Goal: Task Accomplishment & Management: Manage account settings

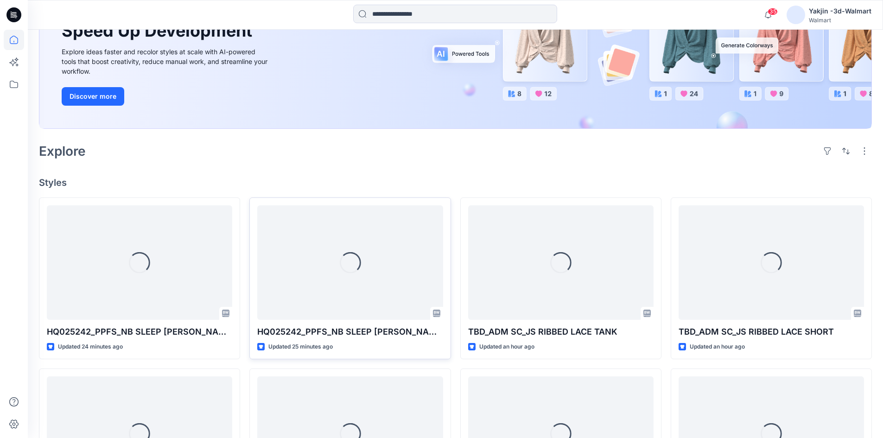
scroll to position [139, 0]
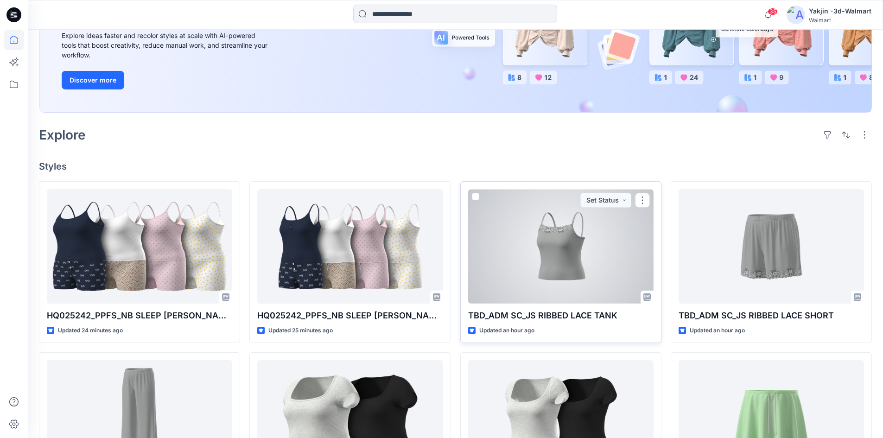
click at [567, 279] on div at bounding box center [560, 246] width 185 height 114
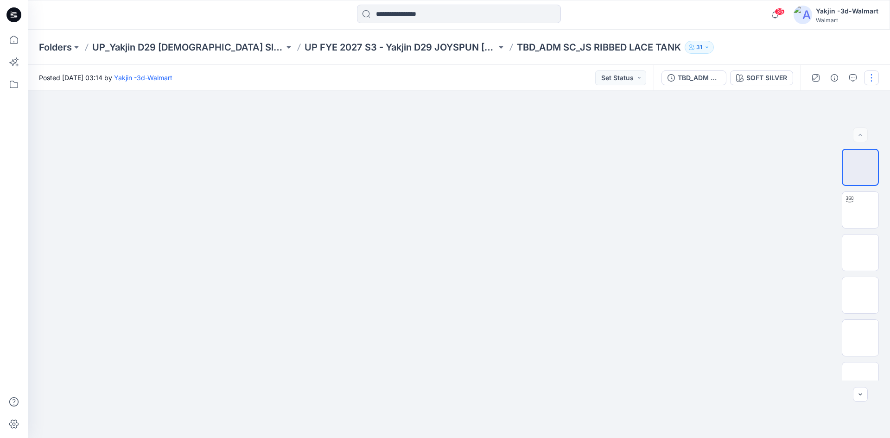
click at [870, 80] on button "button" at bounding box center [871, 77] width 15 height 15
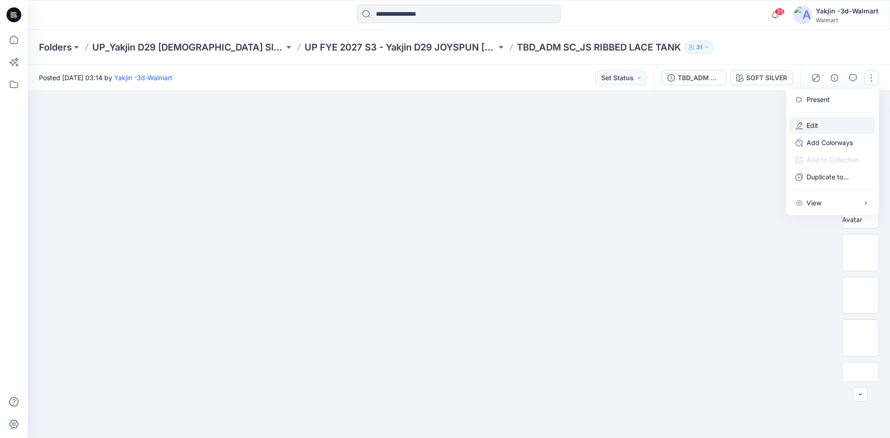
click at [821, 124] on button "Edit" at bounding box center [832, 125] width 85 height 17
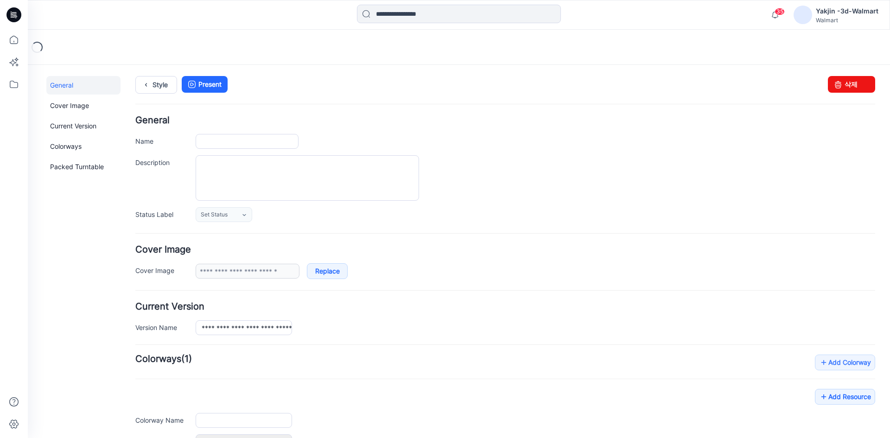
type input "**********"
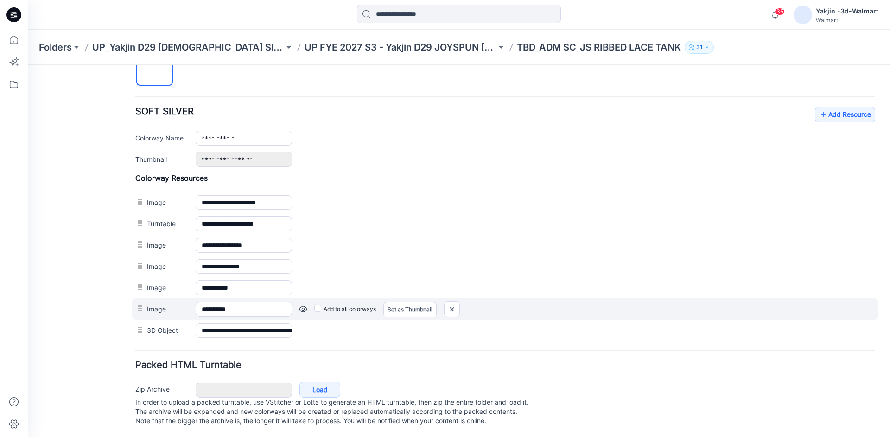
scroll to position [339, 0]
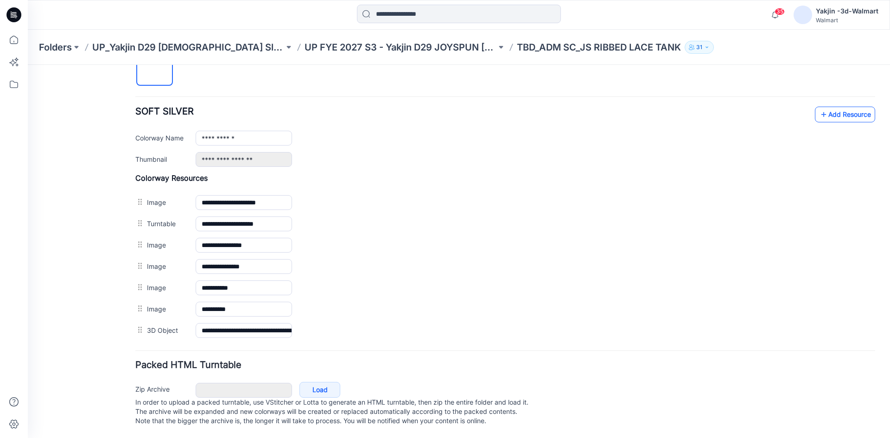
click at [819, 108] on icon at bounding box center [823, 114] width 9 height 15
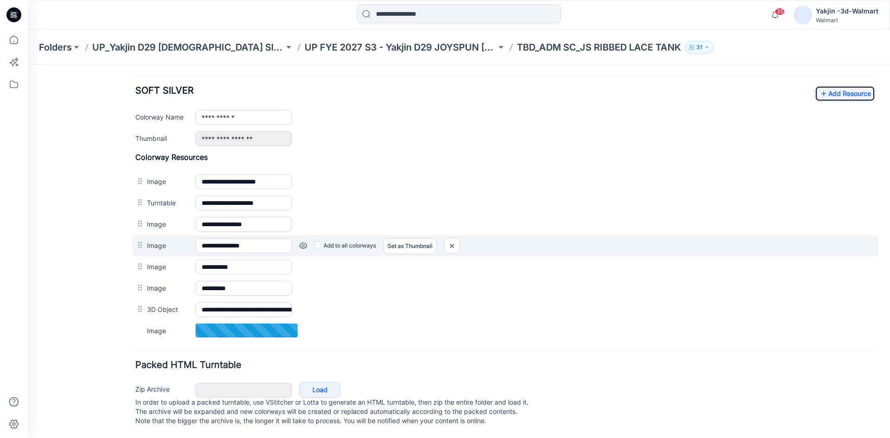
scroll to position [360, 0]
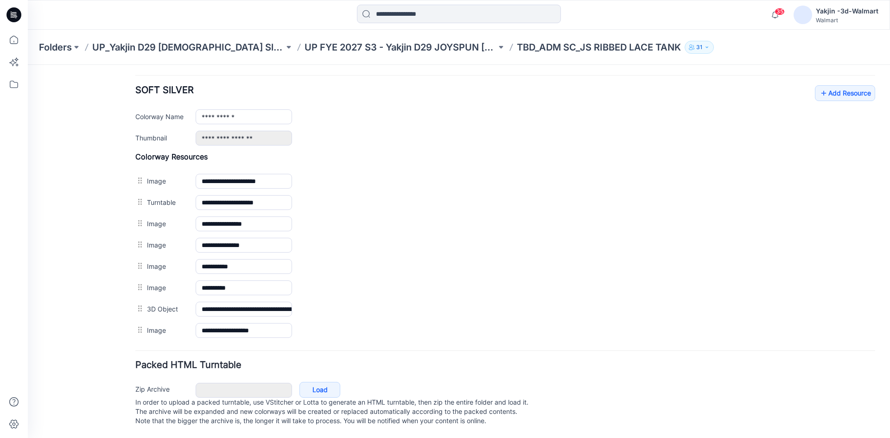
click at [517, 47] on p "TBD_ADM SC_JS RIBBED LACE TANK" at bounding box center [599, 47] width 164 height 13
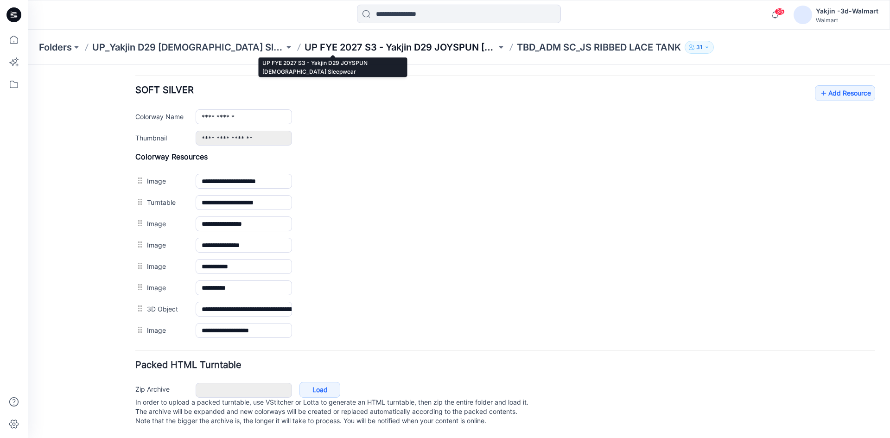
click at [340, 48] on p "UP FYE 2027 S3 - Yakjin D29 JOYSPUN [DEMOGRAPHIC_DATA] Sleepwear" at bounding box center [401, 47] width 192 height 13
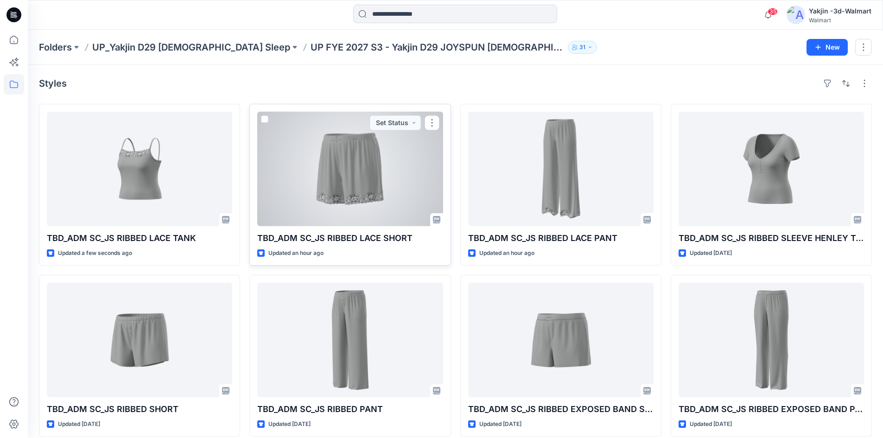
click at [328, 178] on div at bounding box center [349, 169] width 185 height 114
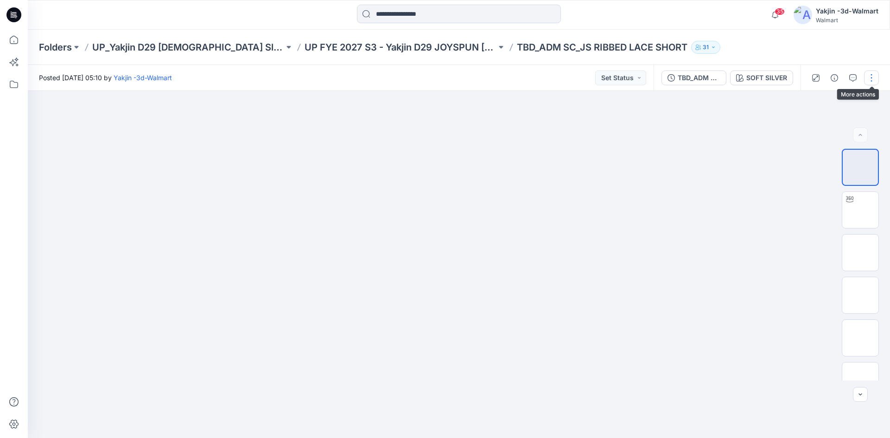
click at [875, 75] on button "button" at bounding box center [871, 77] width 15 height 15
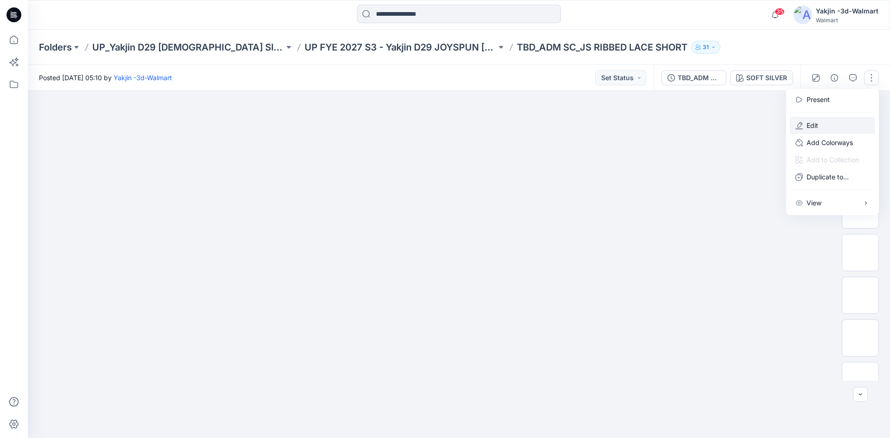
click at [819, 121] on button "Edit" at bounding box center [832, 125] width 85 height 17
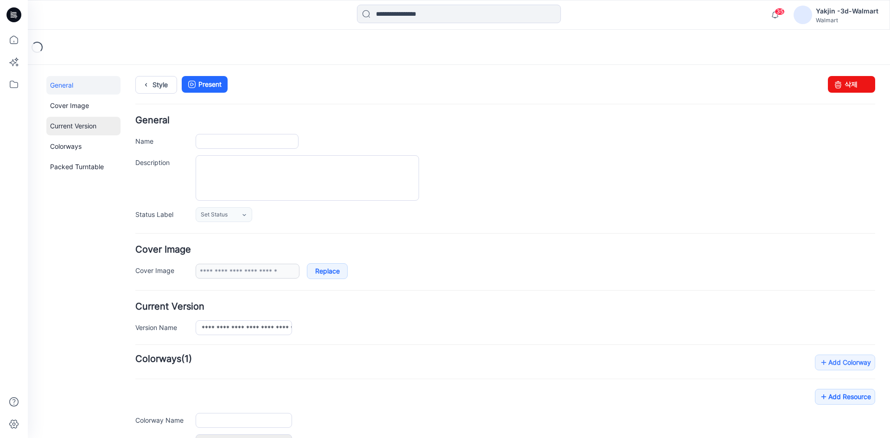
type input "**********"
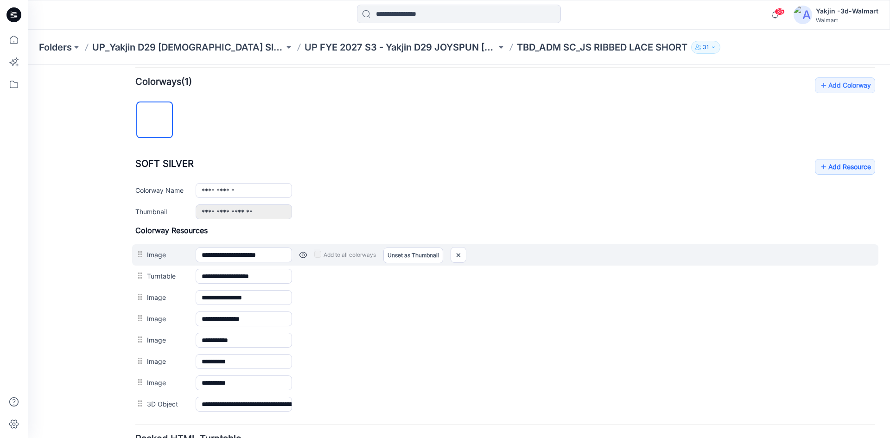
scroll to position [278, 0]
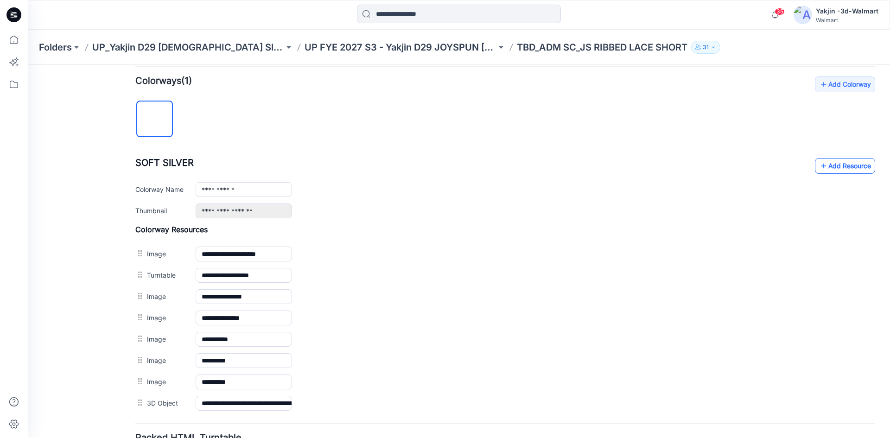
click at [819, 166] on icon at bounding box center [823, 166] width 9 height 15
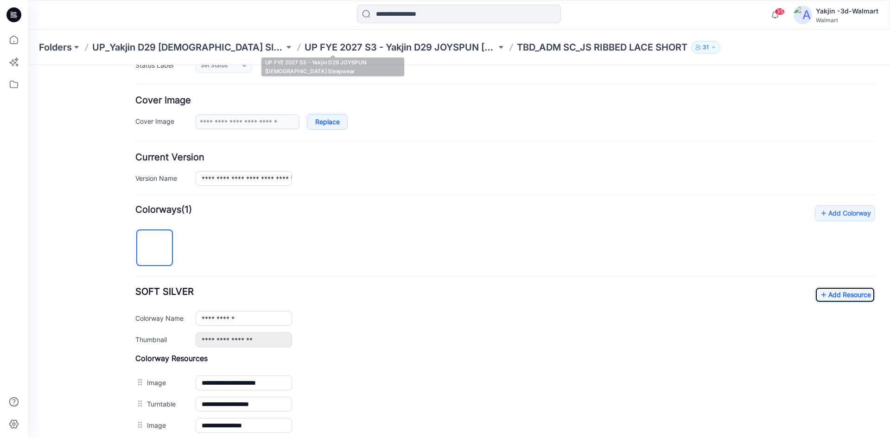
scroll to position [381, 0]
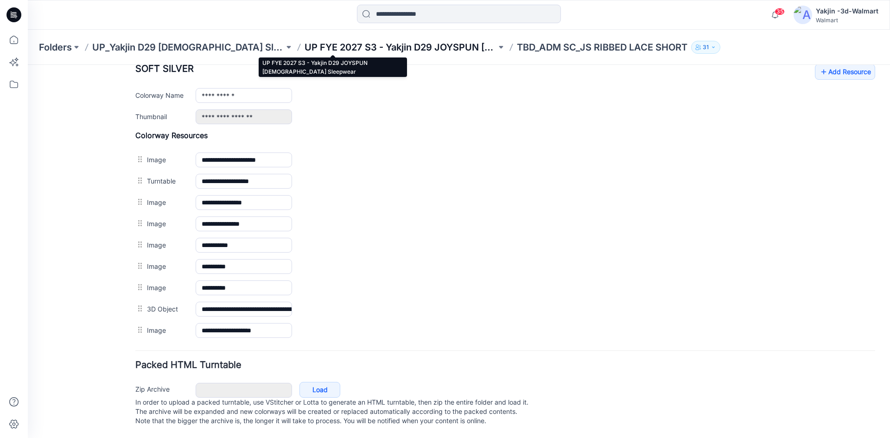
click at [305, 41] on p "UP FYE 2027 S3 - Yakjin D29 JOYSPUN [DEMOGRAPHIC_DATA] Sleepwear" at bounding box center [401, 47] width 192 height 13
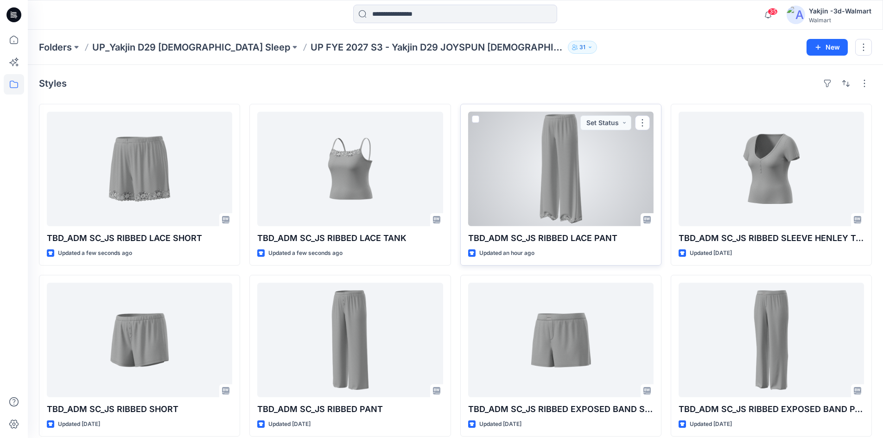
click at [571, 157] on div at bounding box center [560, 169] width 185 height 114
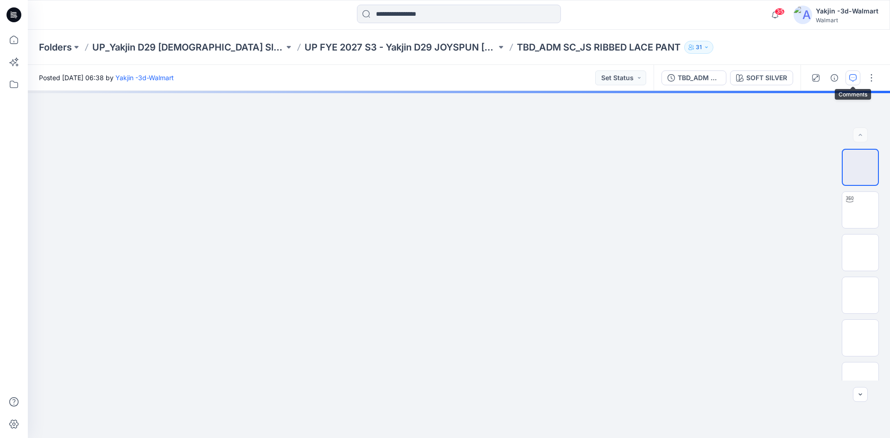
click at [854, 79] on icon "button" at bounding box center [852, 77] width 7 height 7
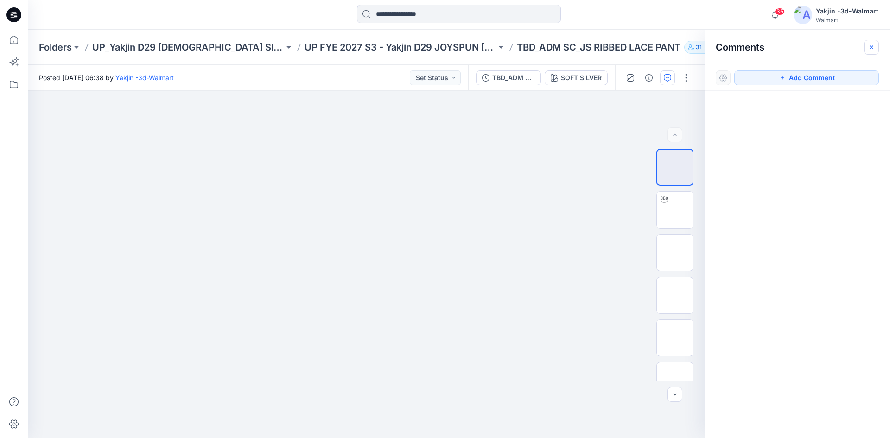
click at [872, 49] on icon "button" at bounding box center [871, 47] width 7 height 7
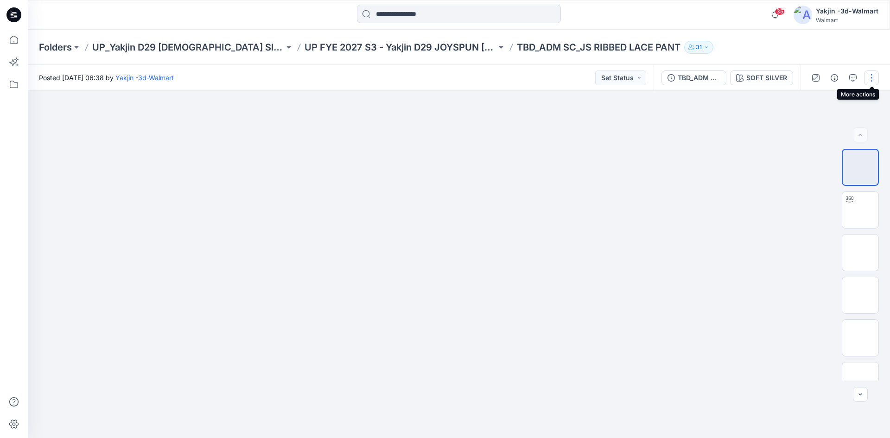
click at [873, 74] on button "button" at bounding box center [871, 77] width 15 height 15
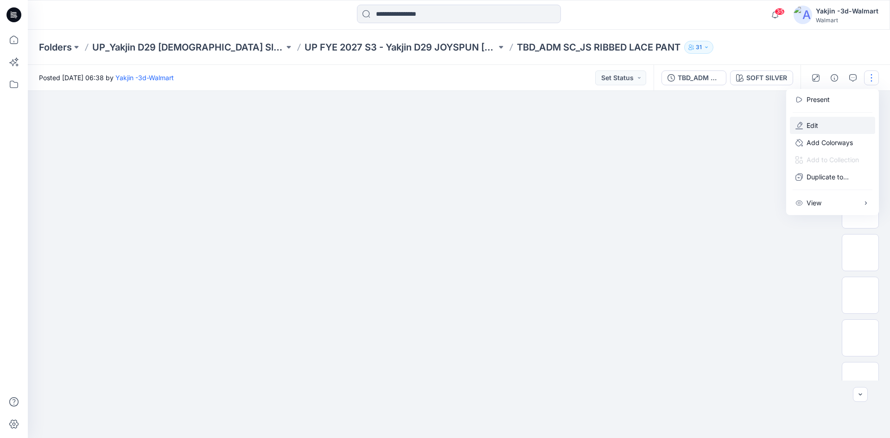
click at [800, 126] on icon "button" at bounding box center [799, 125] width 5 height 6
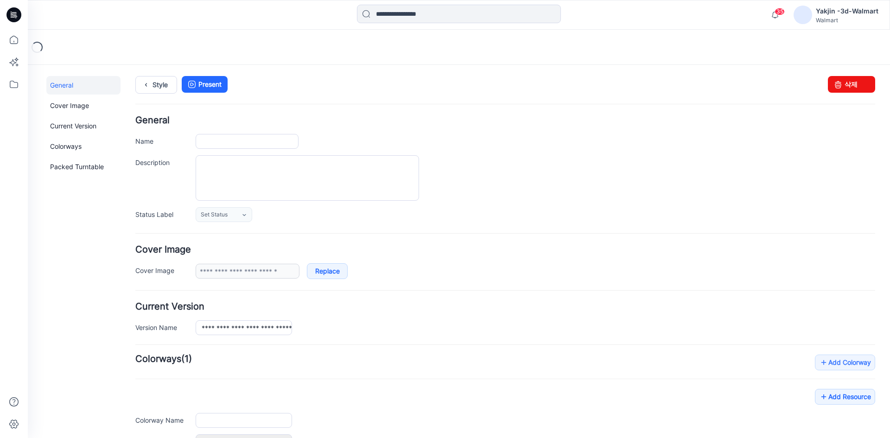
type input "**********"
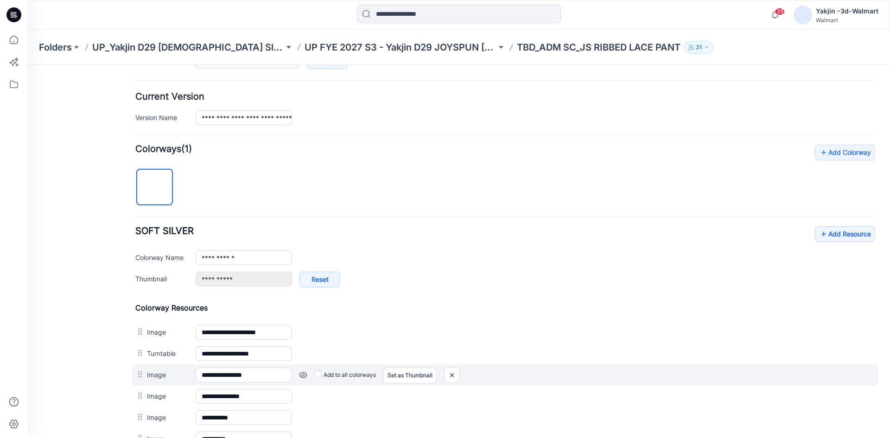
scroll to position [232, 0]
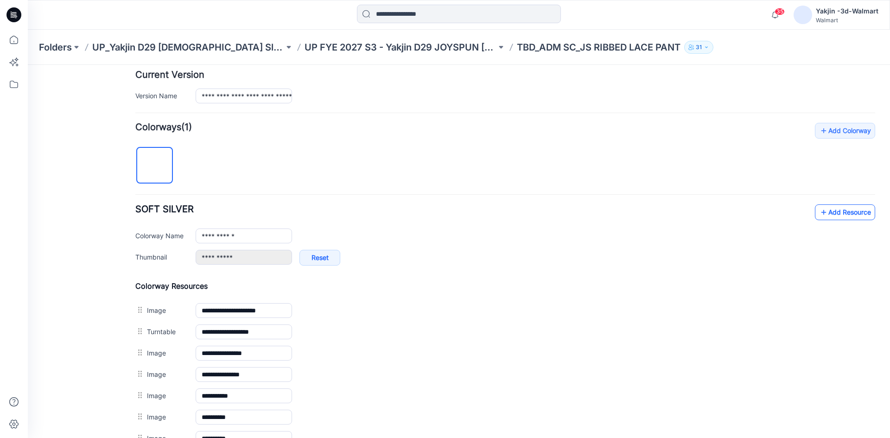
click at [833, 208] on link "Add Resource" at bounding box center [845, 212] width 60 height 16
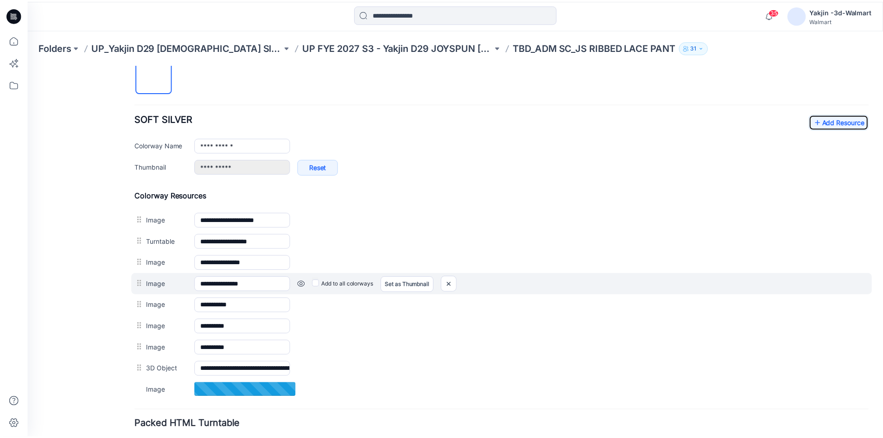
scroll to position [391, 0]
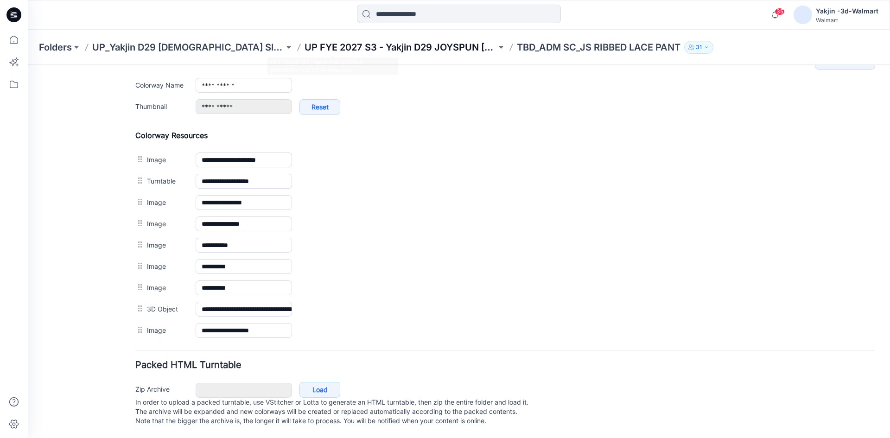
click at [356, 46] on p "UP FYE 2027 S3 - Yakjin D29 JOYSPUN [DEMOGRAPHIC_DATA] Sleepwear" at bounding box center [401, 47] width 192 height 13
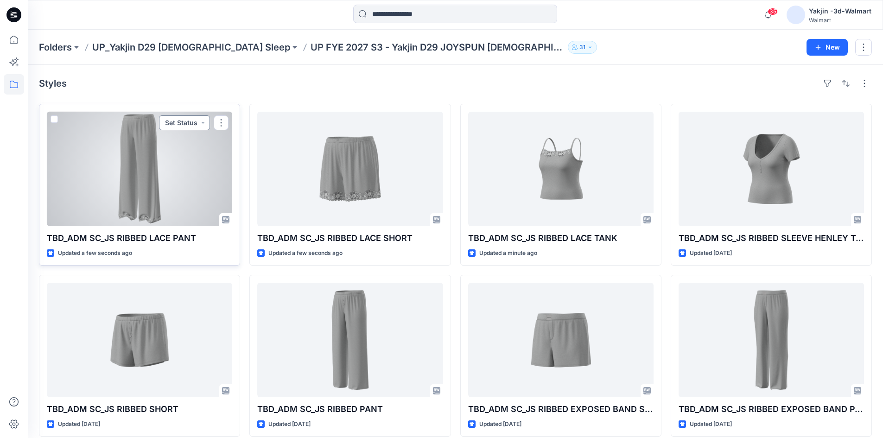
click at [200, 120] on button "Set Status" at bounding box center [184, 122] width 51 height 15
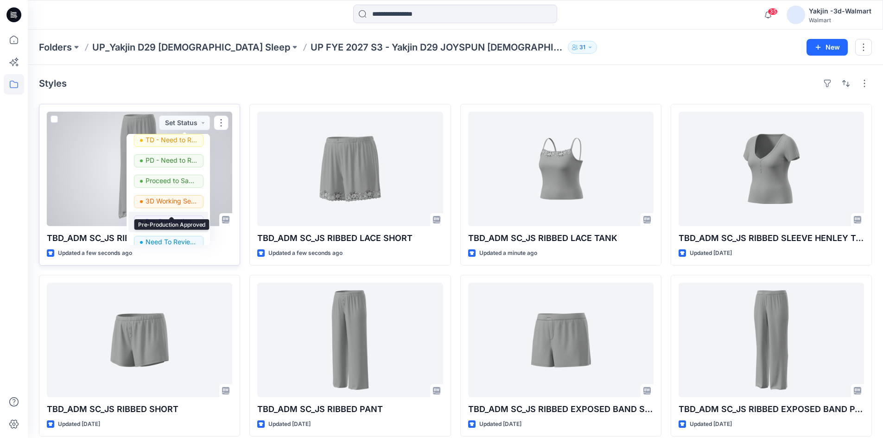
scroll to position [93, 0]
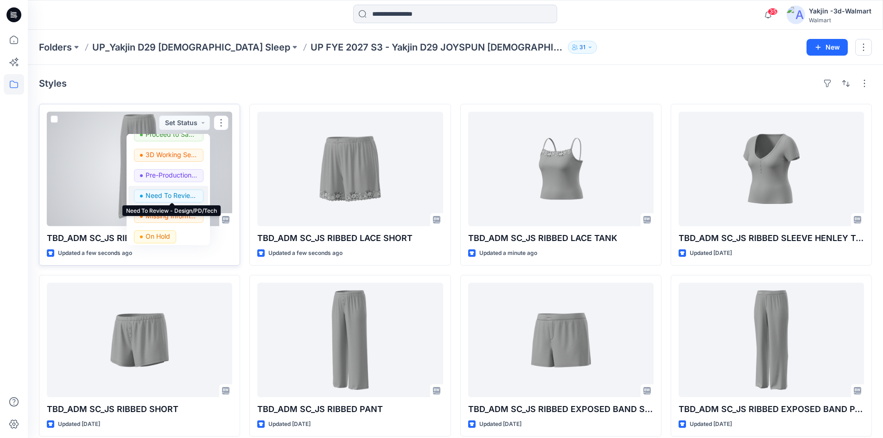
click at [159, 196] on p "Need To Review - Design/PD/Tech" at bounding box center [172, 196] width 52 height 12
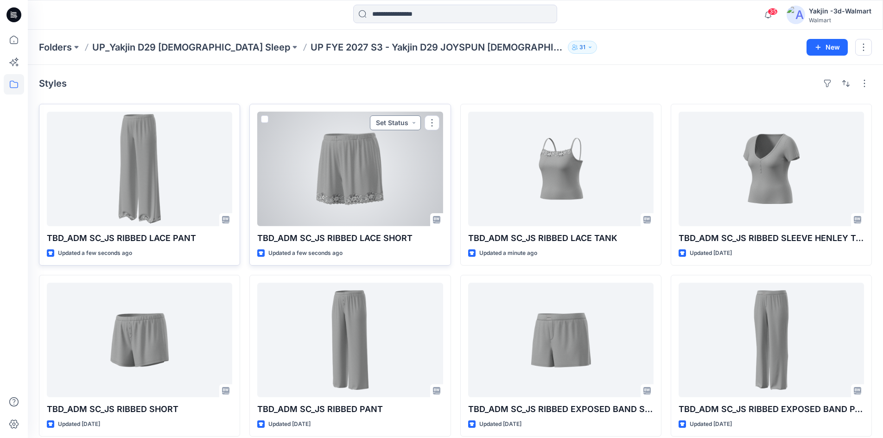
click at [413, 121] on button "Set Status" at bounding box center [395, 122] width 51 height 15
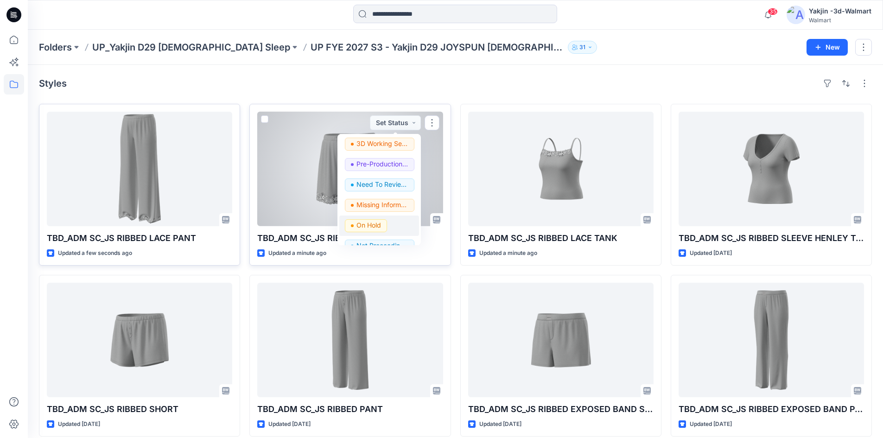
scroll to position [117, 0]
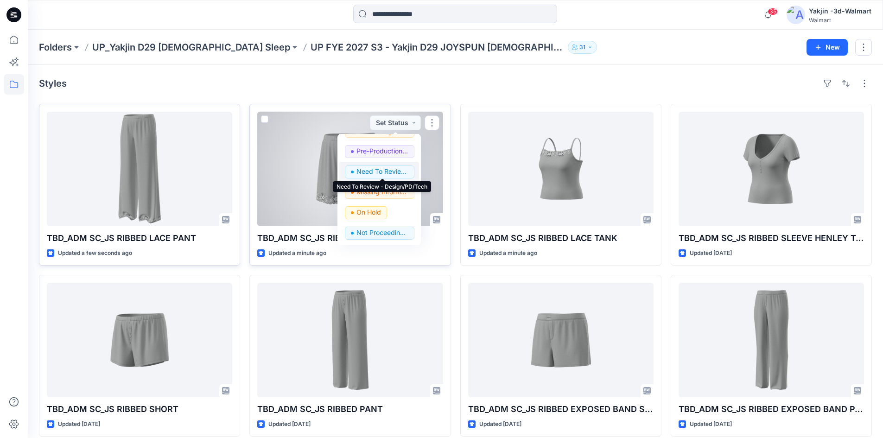
click at [374, 170] on p "Need To Review - Design/PD/Tech" at bounding box center [382, 171] width 52 height 12
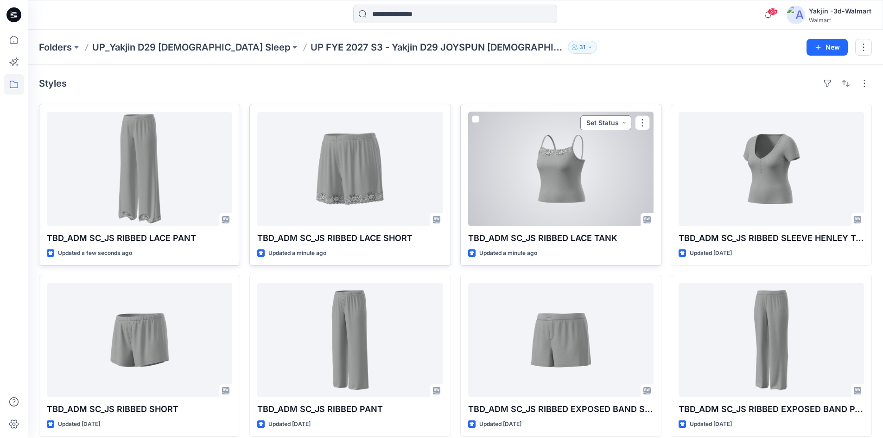
click at [624, 124] on button "Set Status" at bounding box center [605, 122] width 51 height 15
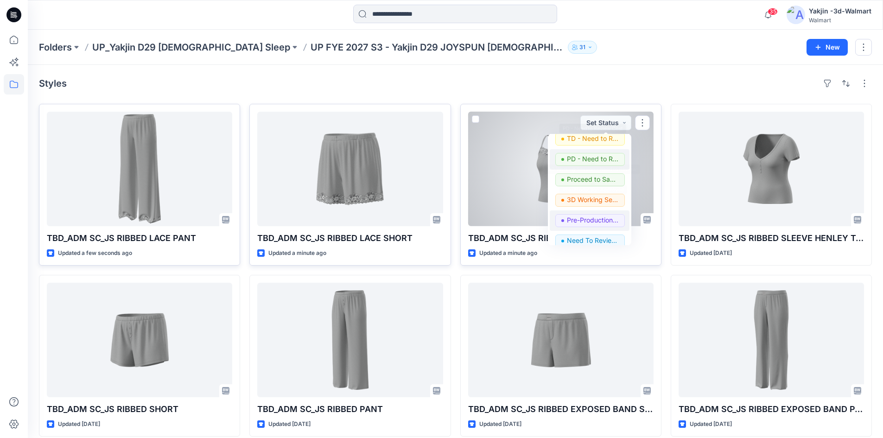
scroll to position [93, 0]
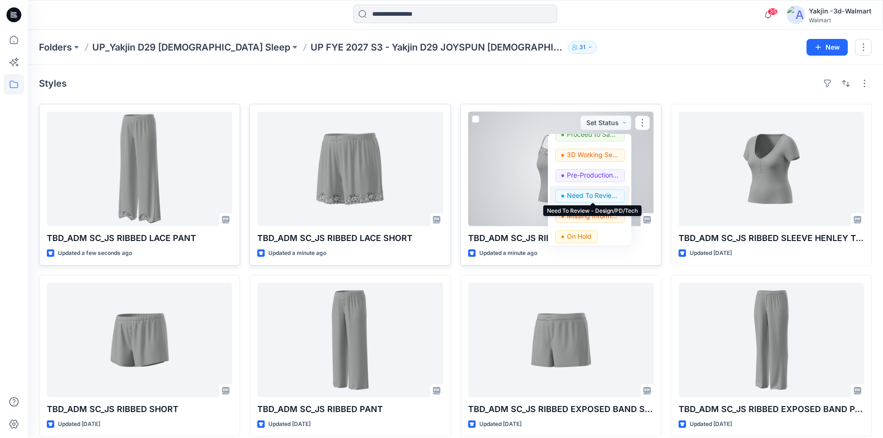
click at [591, 192] on p "Need To Review - Design/PD/Tech" at bounding box center [593, 196] width 52 height 12
